Goal: Find specific page/section: Find specific page/section

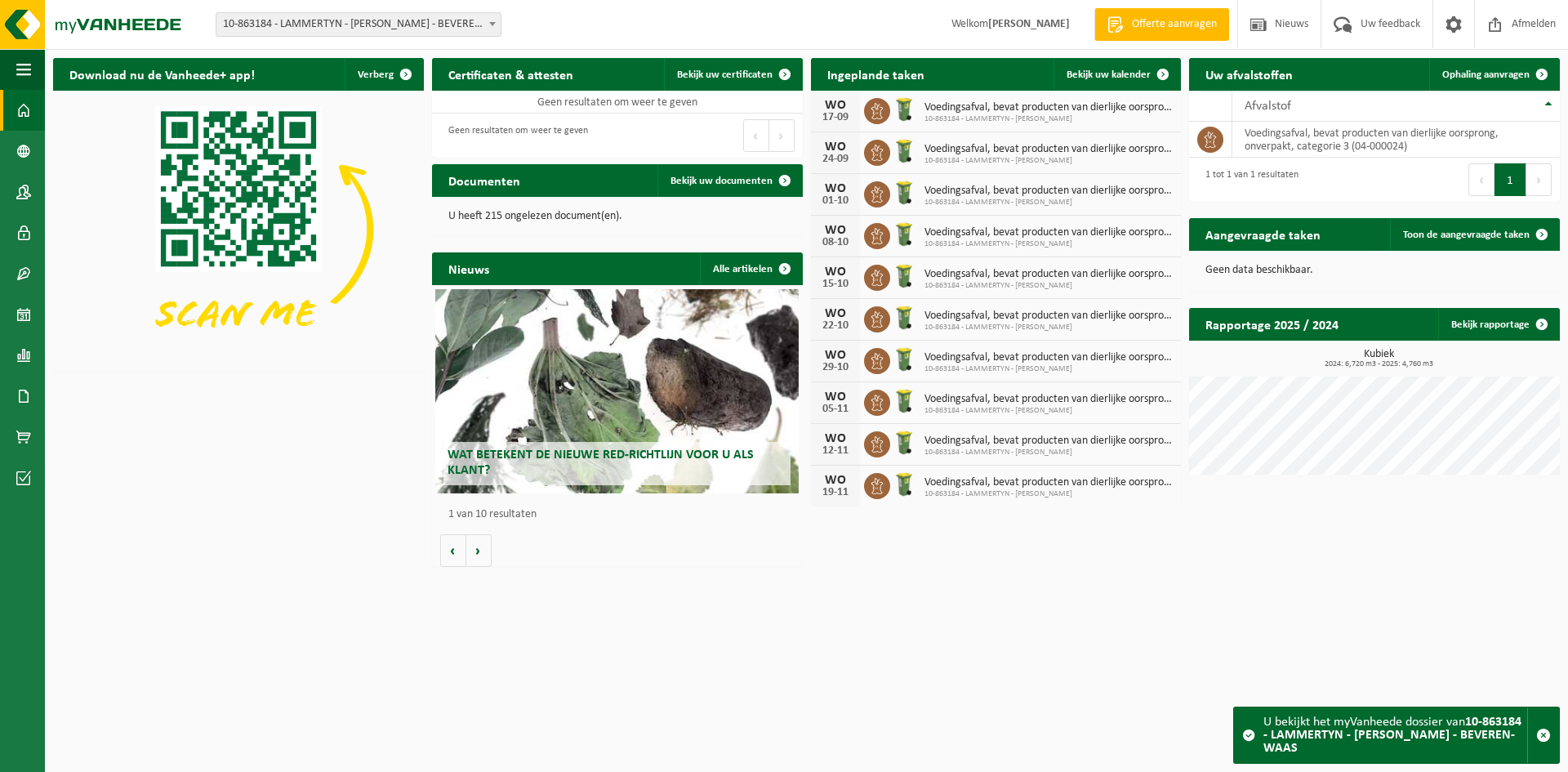
click at [402, 30] on span "10-863184 - LAMMERTYN - [PERSON_NAME] - BEVEREN-WAAS" at bounding box center [358, 24] width 285 height 23
click at [403, 30] on span "10-863184 - LAMMERTYN - [PERSON_NAME] - BEVEREN-WAAS" at bounding box center [358, 24] width 285 height 23
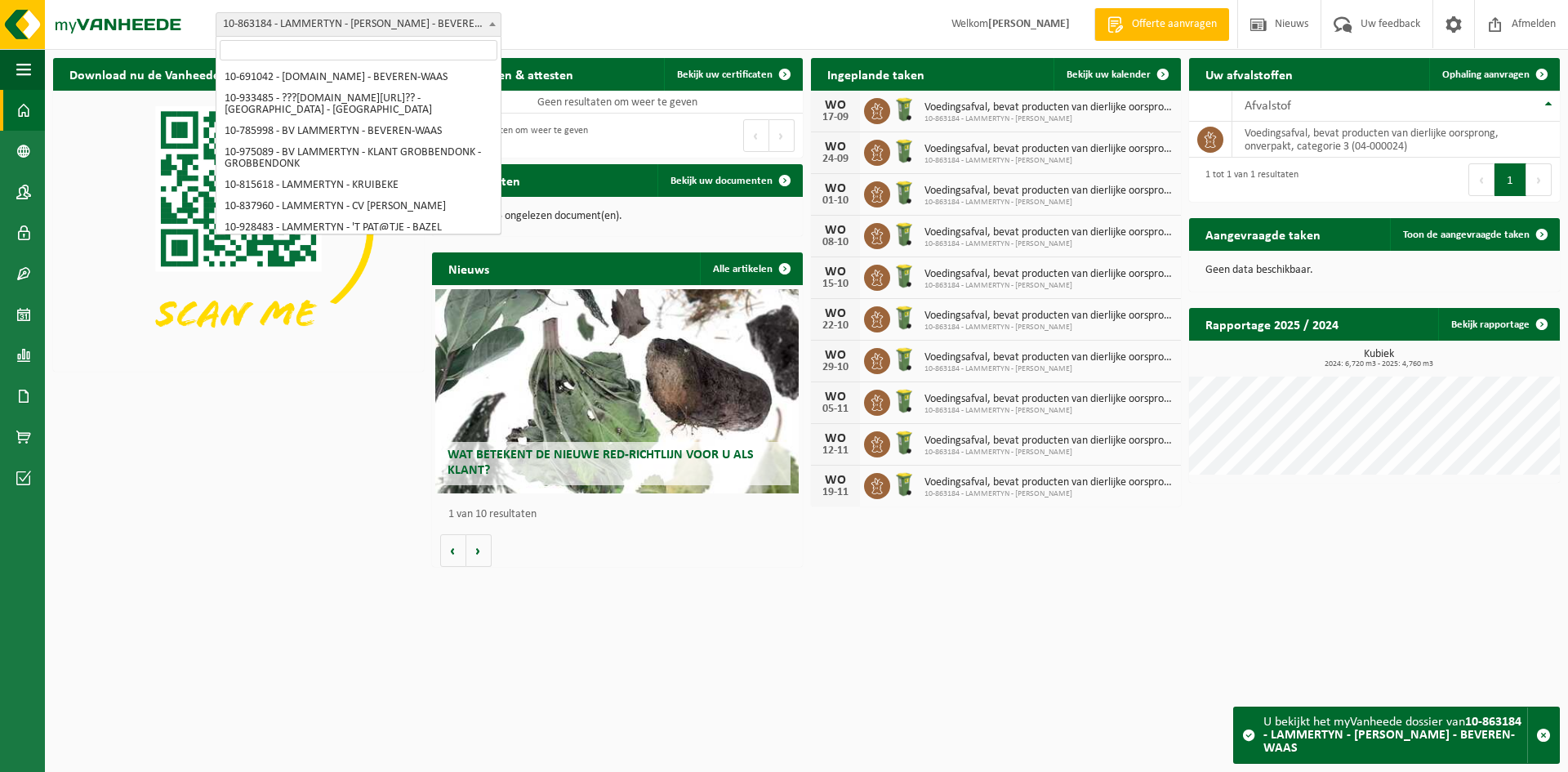
scroll to position [7286, 0]
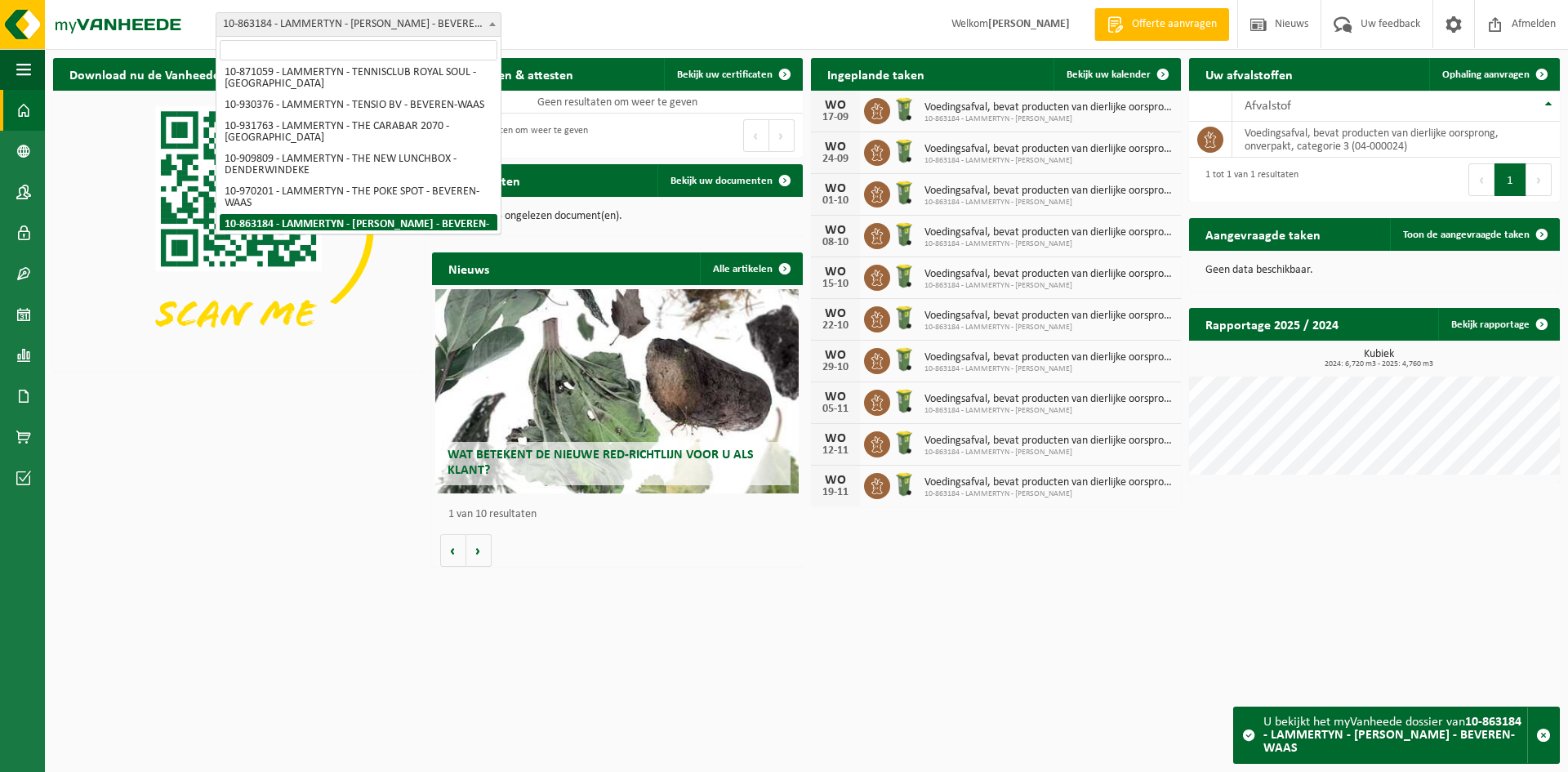
click at [402, 51] on input "search" at bounding box center [358, 50] width 278 height 21
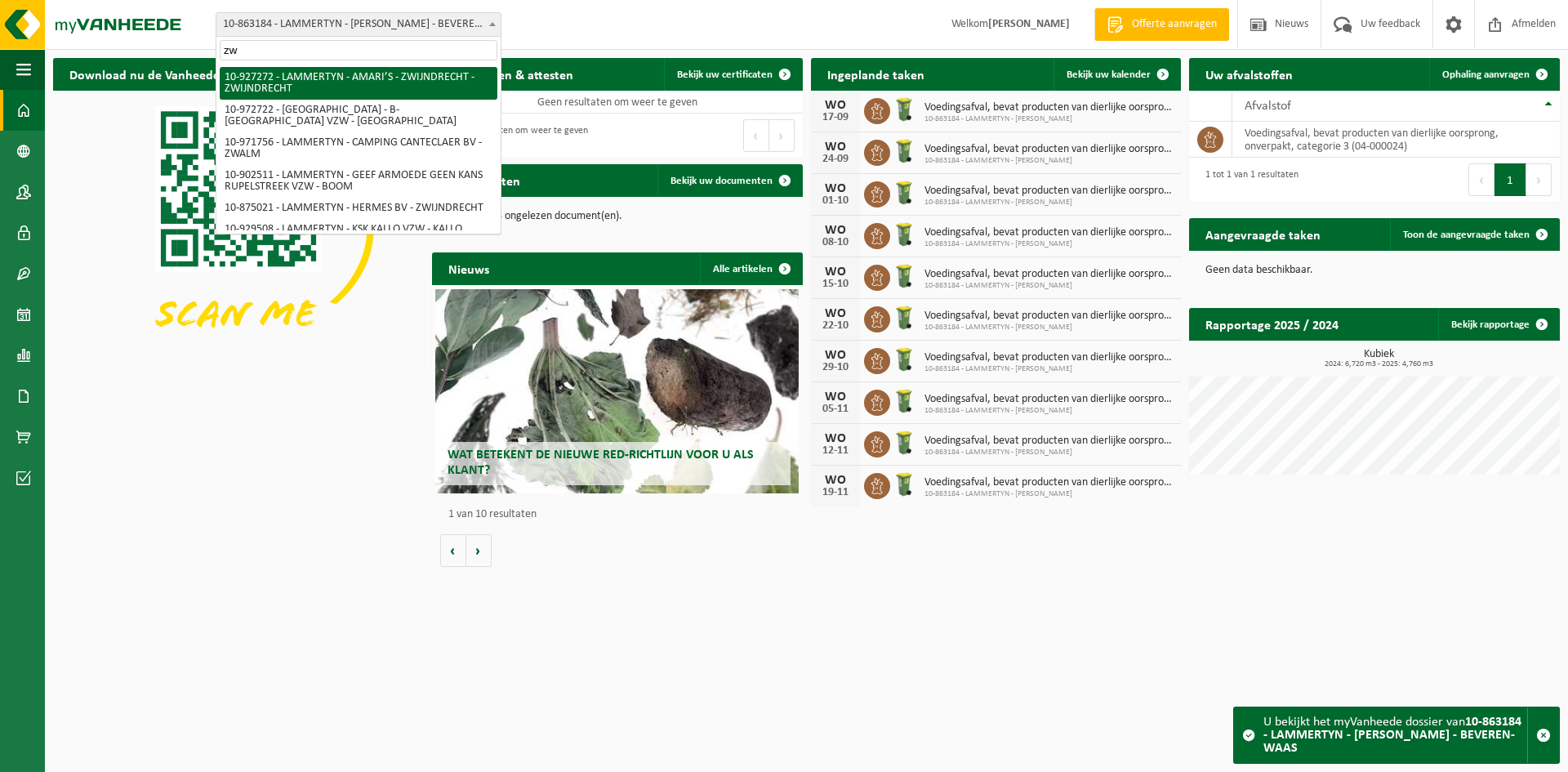
type input "z"
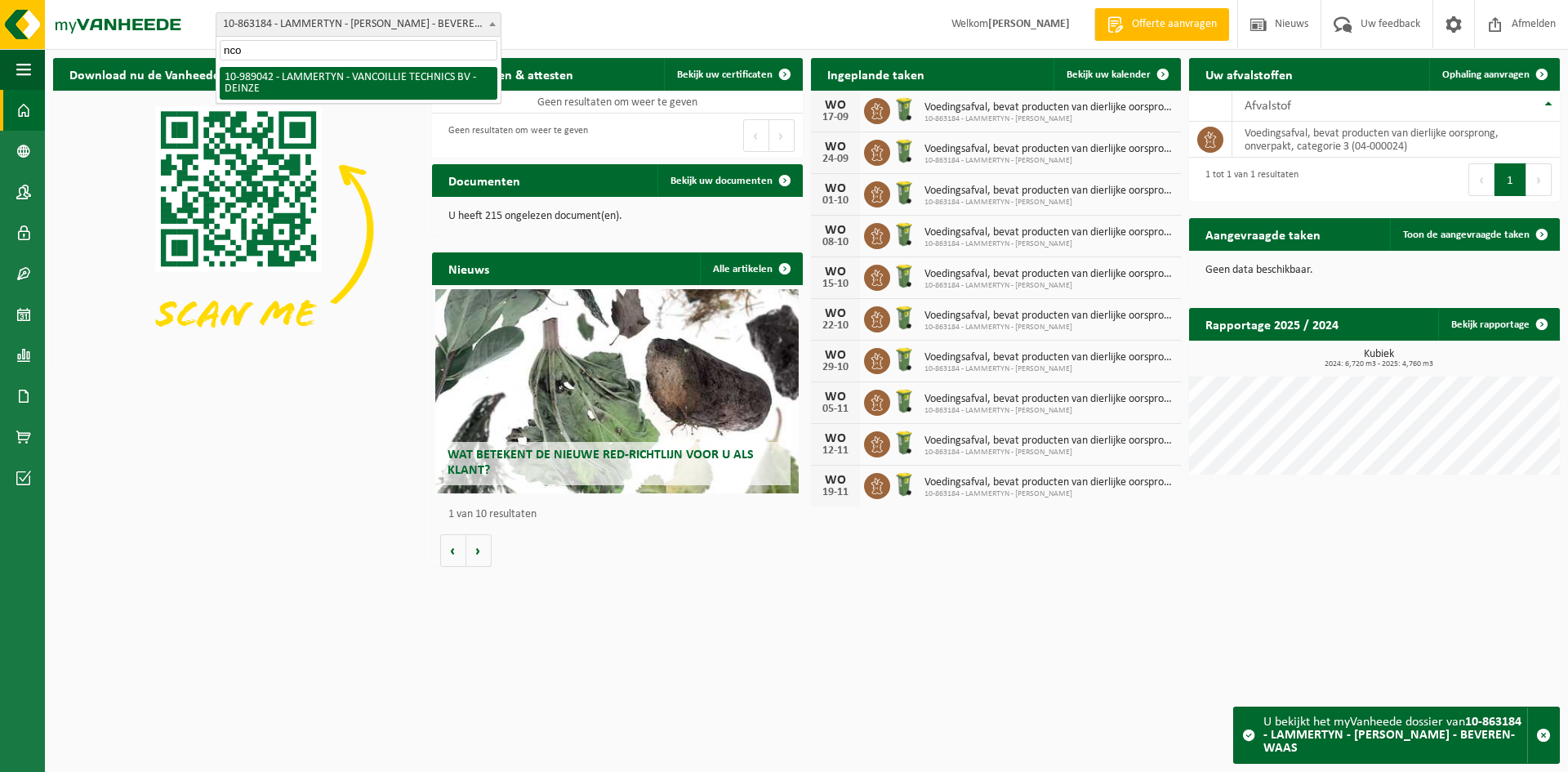
type input "nco"
click at [224, 301] on img at bounding box center [238, 229] width 370 height 278
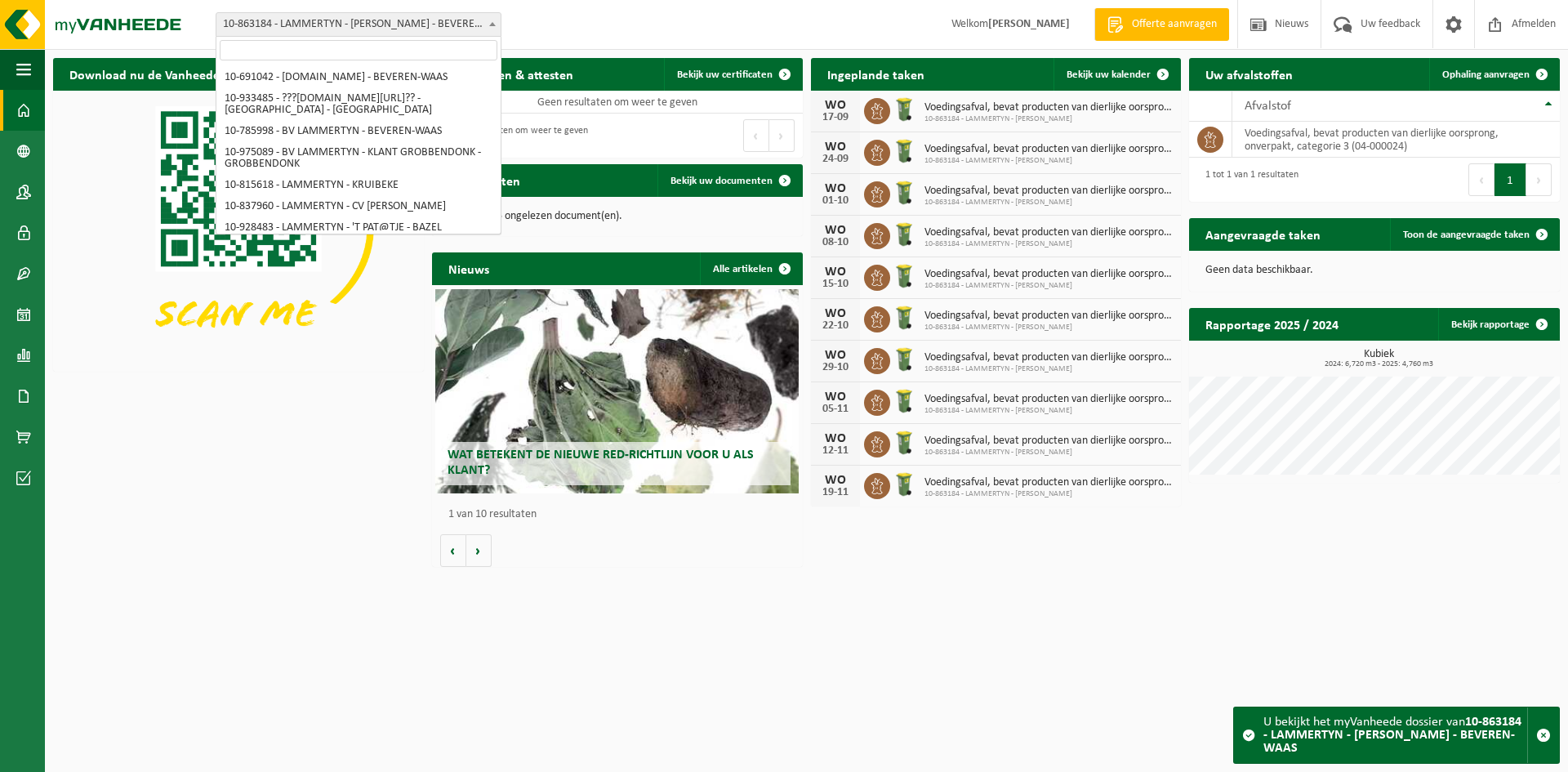
click at [282, 21] on span "10-863184 - LAMMERTYN - [PERSON_NAME] - BEVEREN-WAAS" at bounding box center [358, 24] width 285 height 23
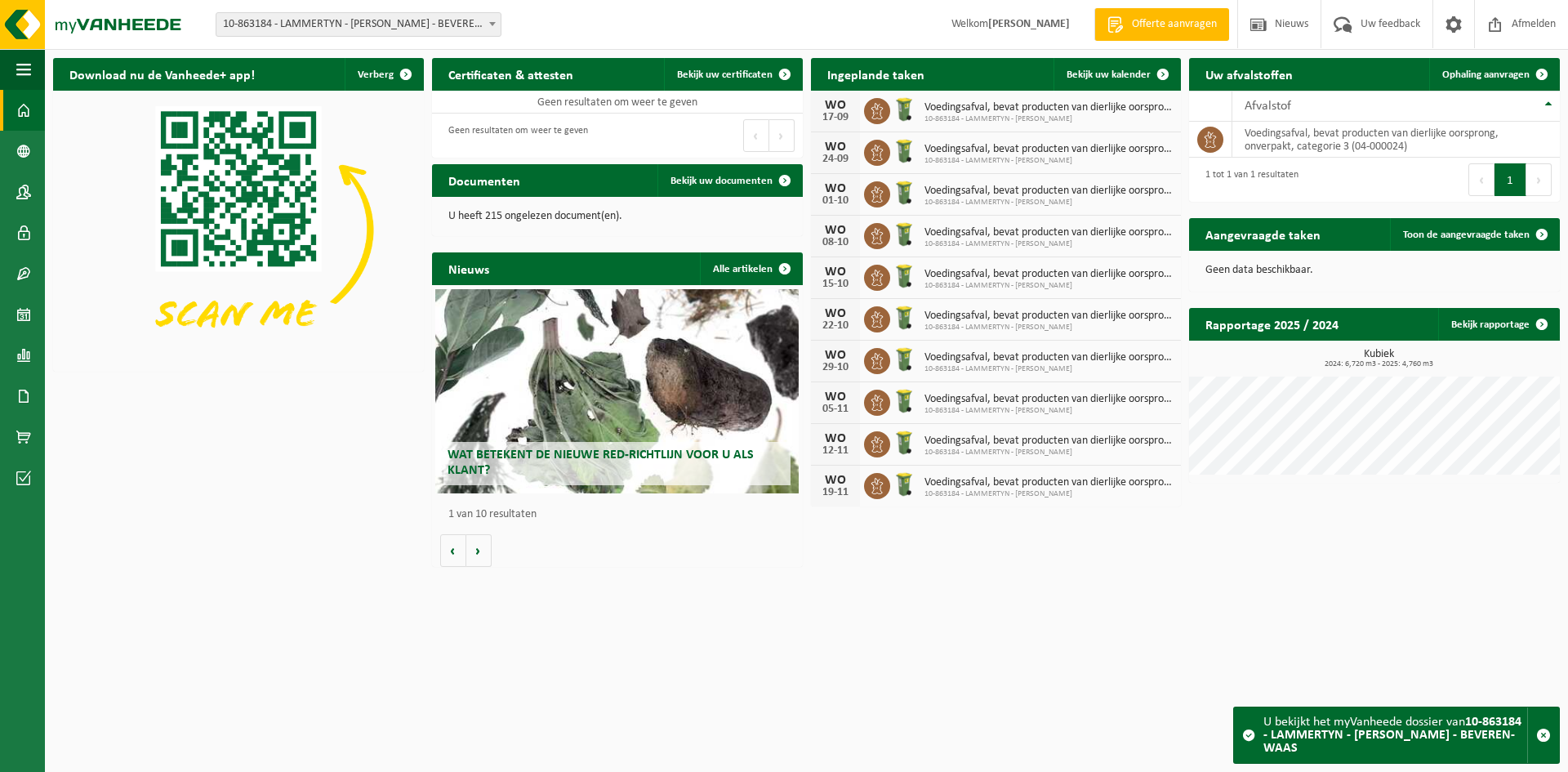
click at [282, 21] on span "10-863184 - LAMMERTYN - [PERSON_NAME] - BEVEREN-WAAS" at bounding box center [358, 24] width 285 height 23
click at [280, 16] on span "10-863184 - LAMMERTYN - [PERSON_NAME] - BEVEREN-WAAS" at bounding box center [358, 24] width 285 height 23
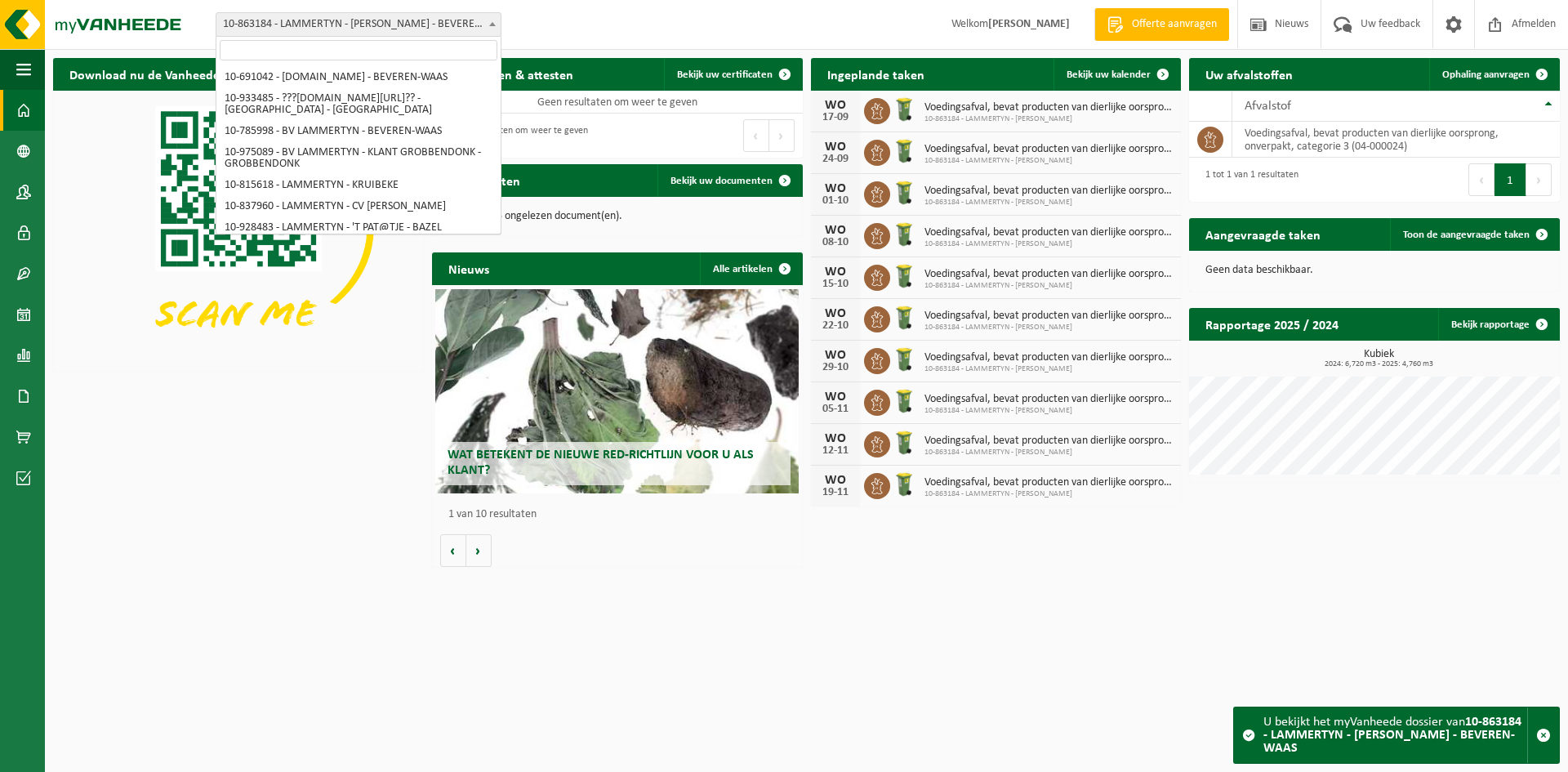
scroll to position [7286, 0]
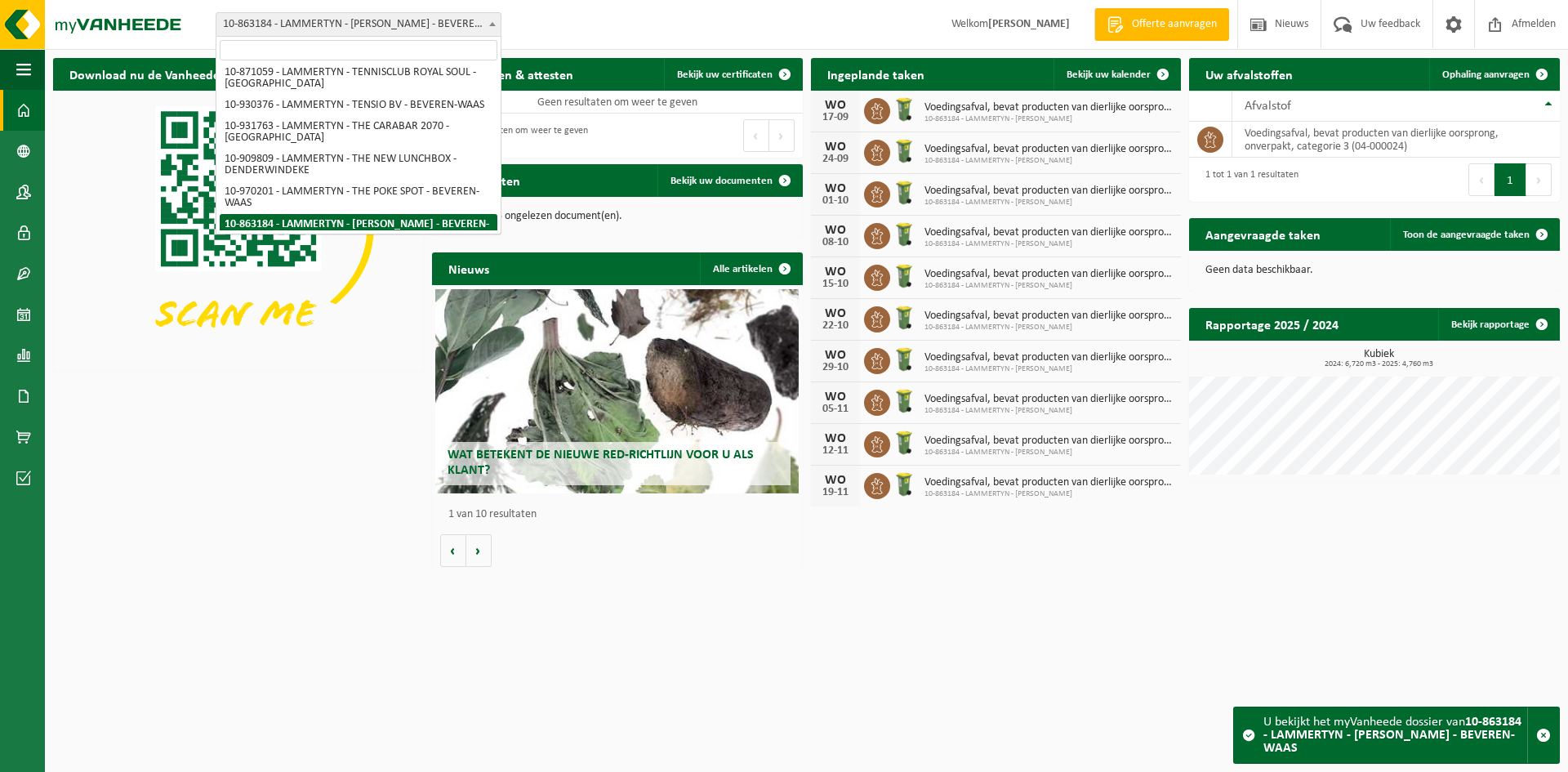
click at [274, 48] on input "search" at bounding box center [358, 50] width 278 height 21
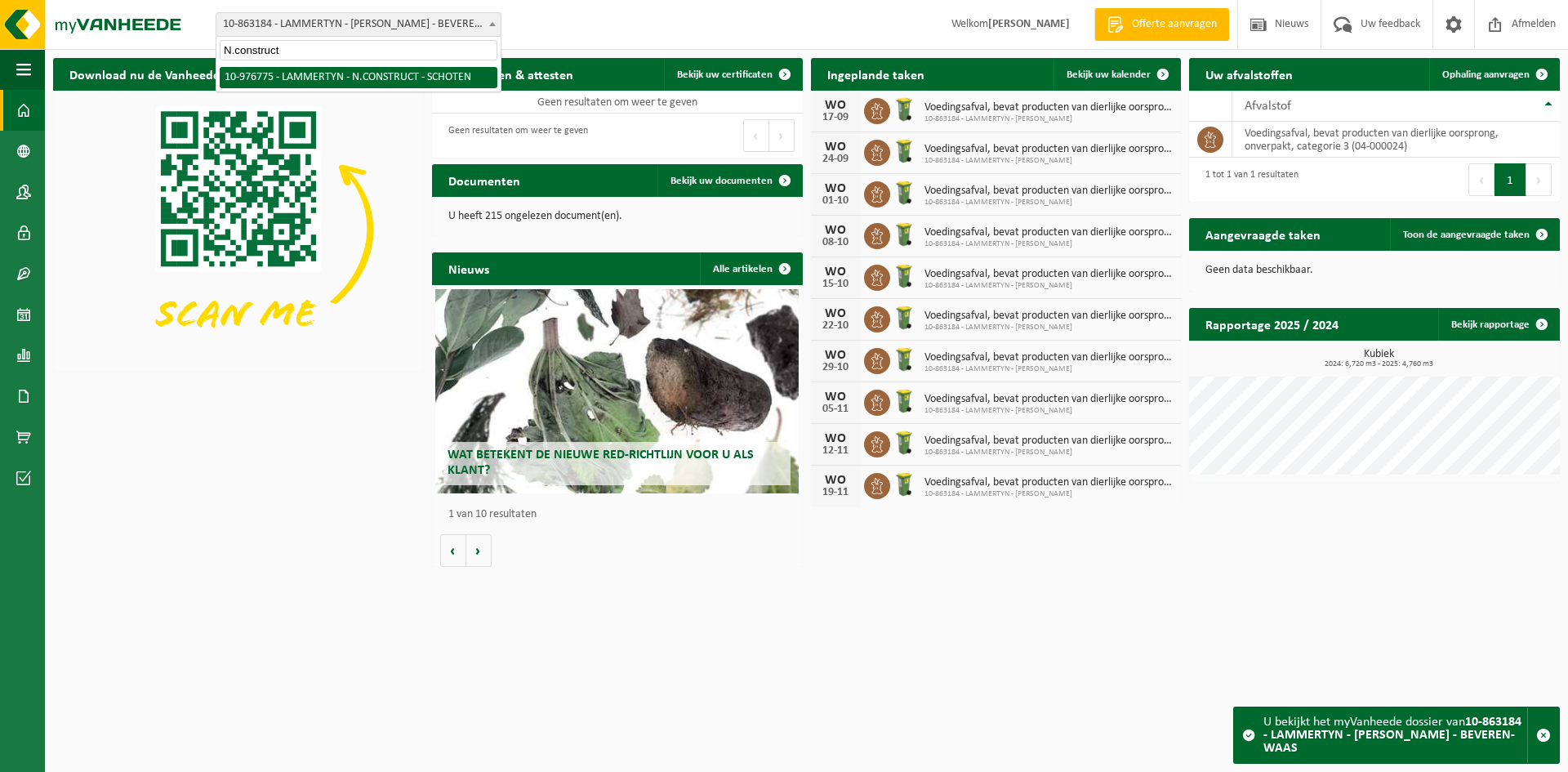
scroll to position [0, 0]
type input "N.construct"
select select "159068"
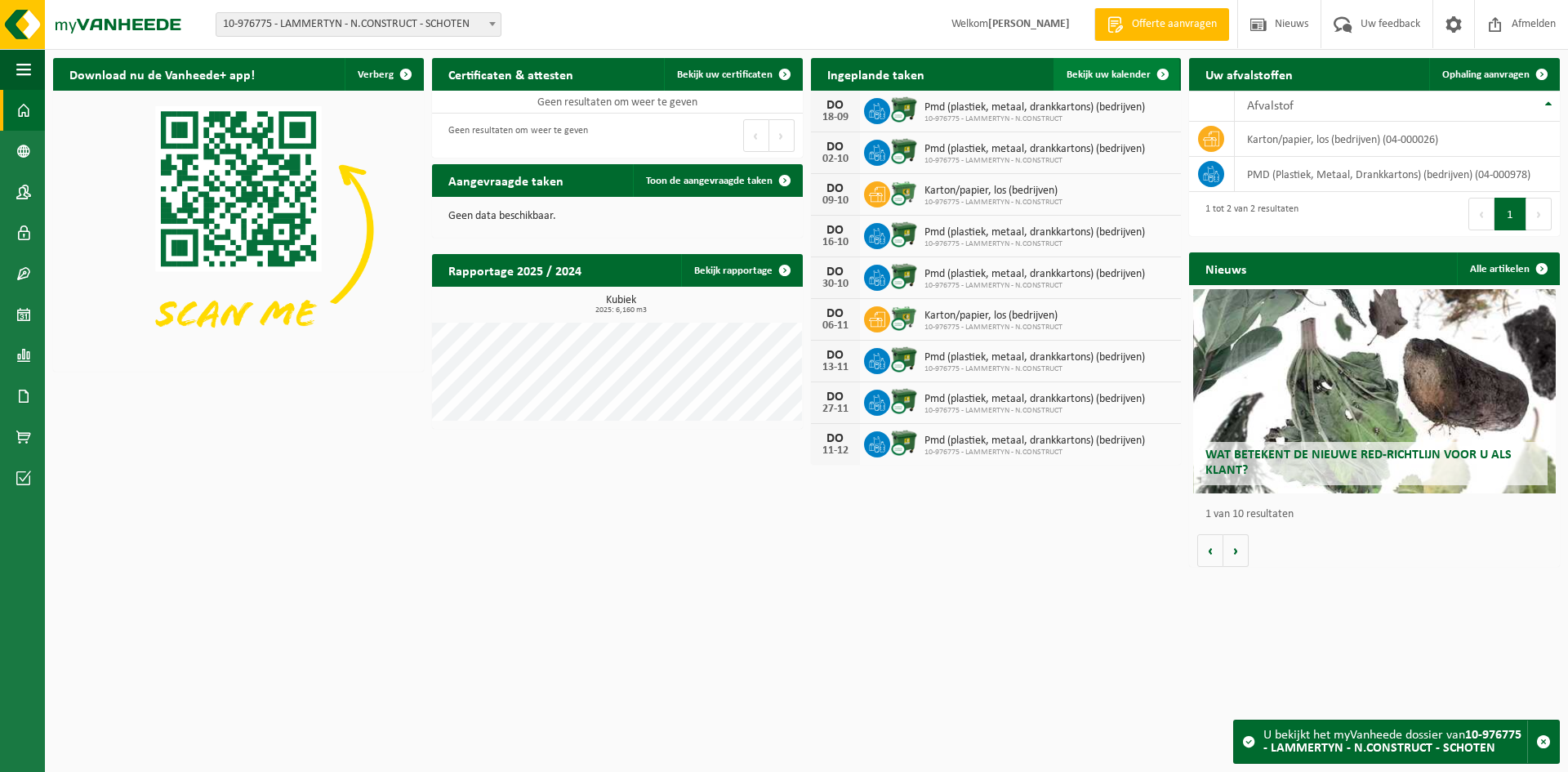
click at [1129, 66] on link "Bekijk uw kalender" at bounding box center [1116, 74] width 125 height 33
